Goal: Information Seeking & Learning: Learn about a topic

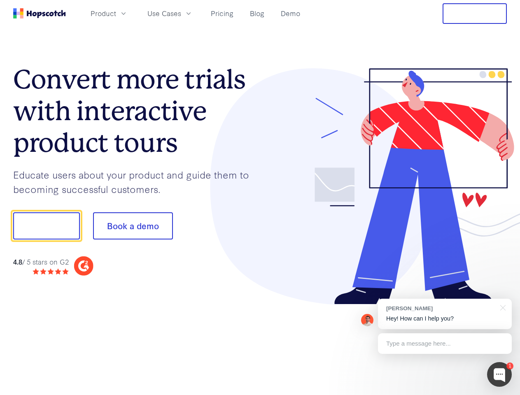
click at [260, 197] on div at bounding box center [383, 186] width 247 height 237
click at [116, 13] on span "Product" at bounding box center [103, 13] width 26 height 10
click at [181, 13] on span "Use Cases" at bounding box center [164, 13] width 34 height 10
click at [474, 14] on button "Free Trial" at bounding box center [474, 13] width 64 height 21
click at [46, 226] on button "Show me!" at bounding box center [46, 225] width 67 height 27
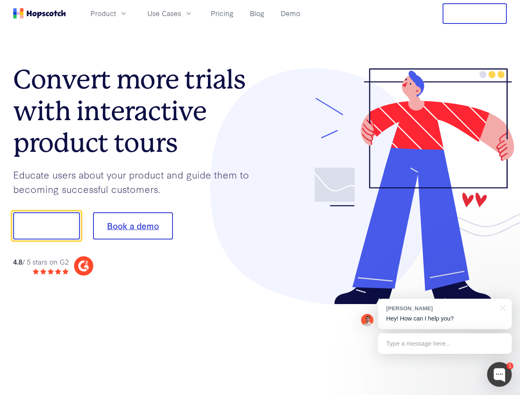
click at [132, 226] on button "Book a demo" at bounding box center [133, 225] width 80 height 27
click at [499, 374] on div at bounding box center [499, 374] width 25 height 25
click at [444, 314] on div "[PERSON_NAME] Hey! How can I help you?" at bounding box center [445, 314] width 134 height 30
click at [501, 307] on div at bounding box center [434, 225] width 154 height 274
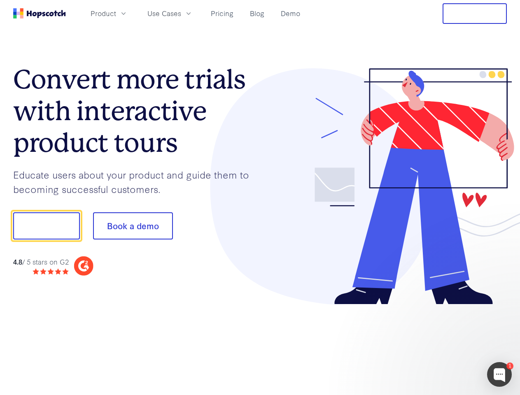
click at [444, 343] on div at bounding box center [434, 280] width 154 height 164
